Goal: Transaction & Acquisition: Purchase product/service

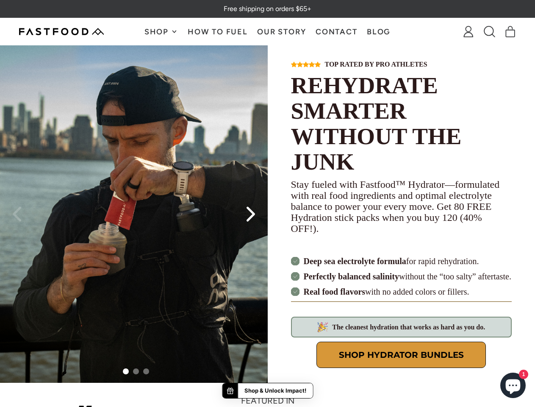
click at [268, 203] on div "Top Rated by Pro Athletes REHYDRATE SMARTER WITHOUT THE JUNK Stay fueled with F…" at bounding box center [402, 213] width 268 height 337
click at [161, 31] on span "Shop" at bounding box center [157, 32] width 26 height 8
click at [511, 32] on icon "button" at bounding box center [510, 31] width 11 height 11
click at [0, 0] on div "Galacto-Gel™️ Galacto-Gummies™️ Hydrator HydraPak SoftFlask Specialized Water B…" at bounding box center [0, 0] width 0 height 0
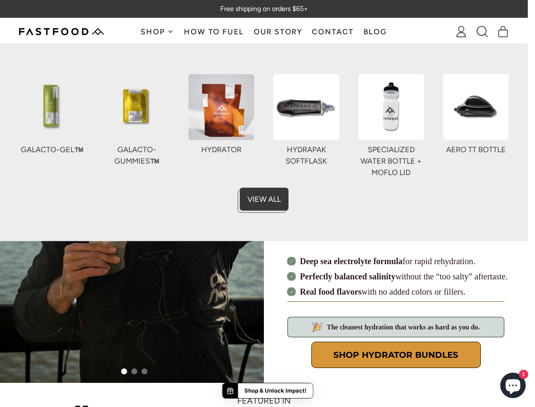
click at [17, 214] on div at bounding box center [267, 203] width 535 height 407
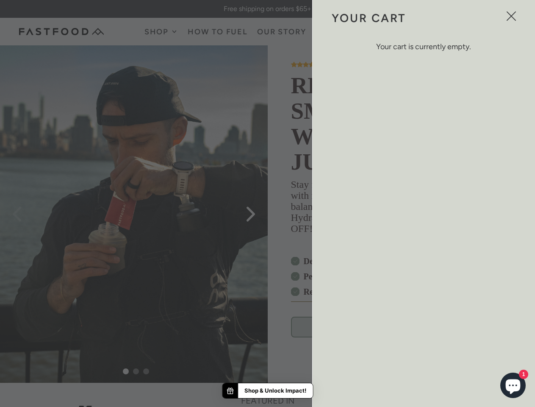
click at [134, 214] on div at bounding box center [267, 203] width 535 height 407
click at [126, 371] on div at bounding box center [267, 203] width 535 height 407
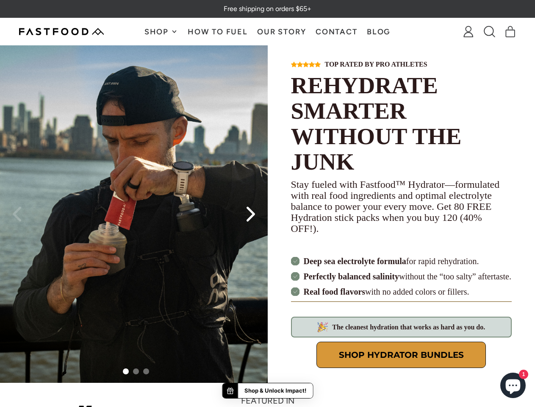
click at [136, 371] on div "Go to slide 2" at bounding box center [136, 371] width 6 height 6
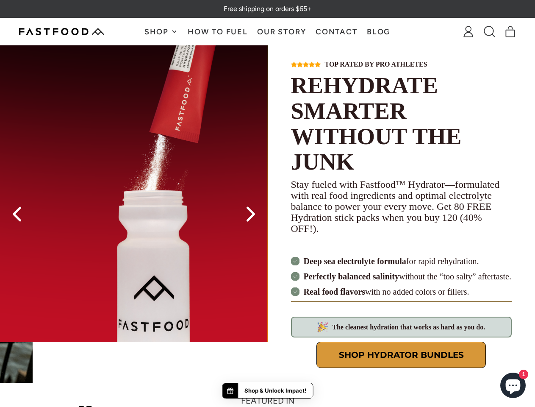
click at [146, 371] on div "Go to slide 3" at bounding box center [146, 371] width 6 height 6
click at [251, 214] on icon "Next slide" at bounding box center [250, 213] width 17 height 17
